Goal: Find specific page/section: Find specific page/section

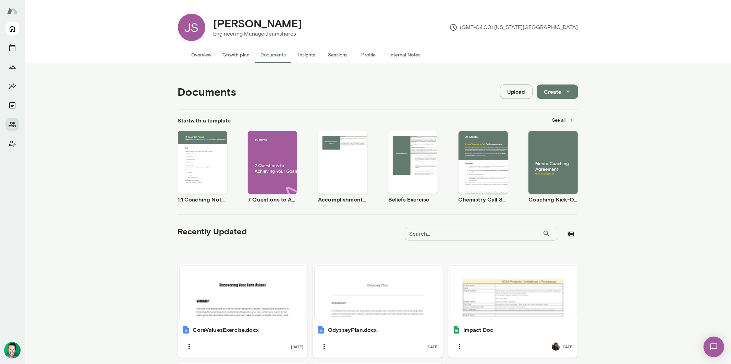
click at [13, 29] on icon "Home" at bounding box center [12, 29] width 8 height 8
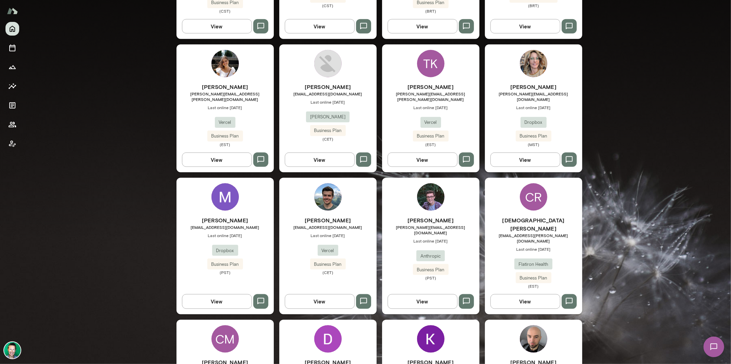
scroll to position [695, 0]
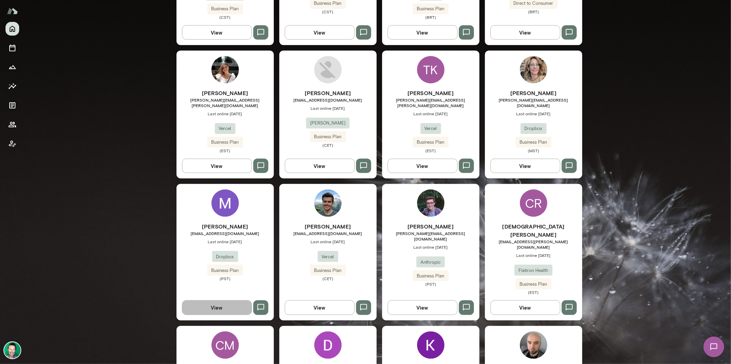
click at [220, 301] on button "View" at bounding box center [217, 308] width 70 height 14
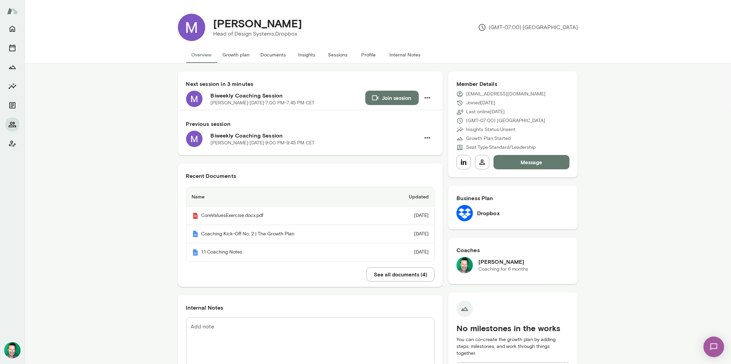
click at [274, 60] on button "Documents" at bounding box center [273, 55] width 36 height 16
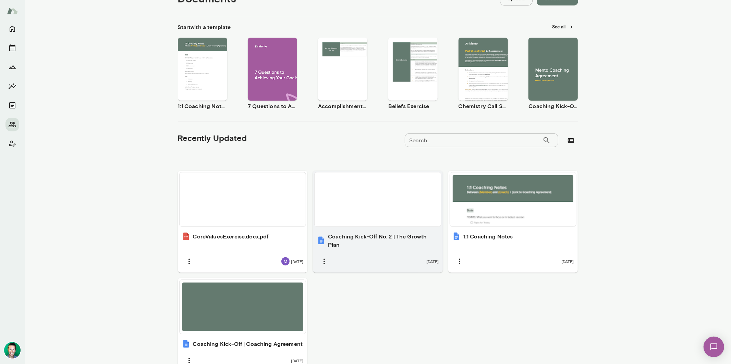
scroll to position [97, 0]
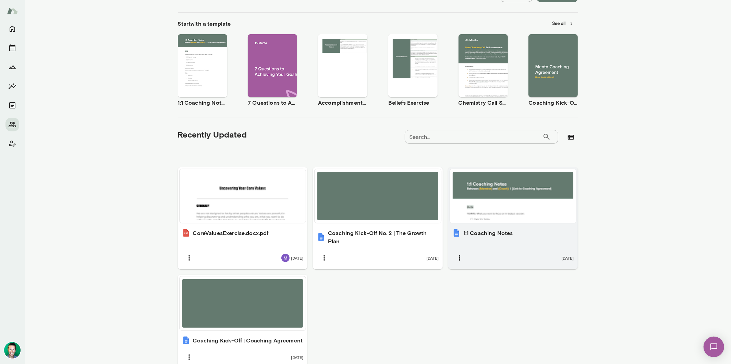
click at [491, 221] on div at bounding box center [513, 196] width 126 height 54
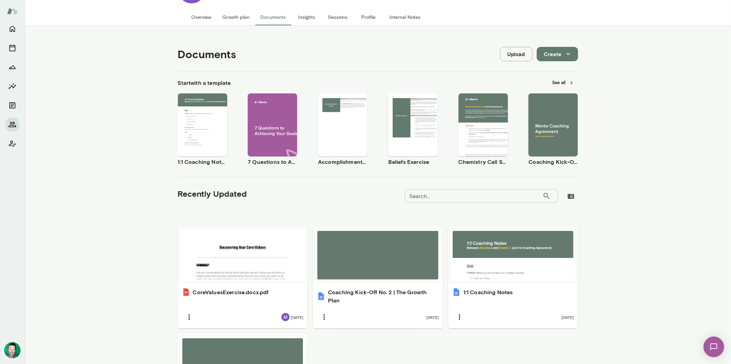
scroll to position [0, 0]
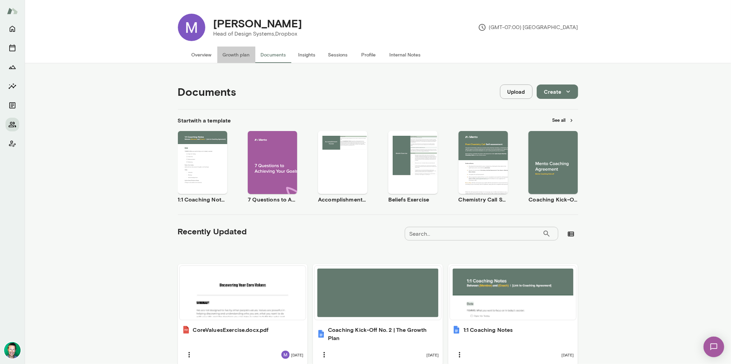
click at [239, 55] on button "Growth plan" at bounding box center [236, 55] width 38 height 16
